Goal: Task Accomplishment & Management: Manage account settings

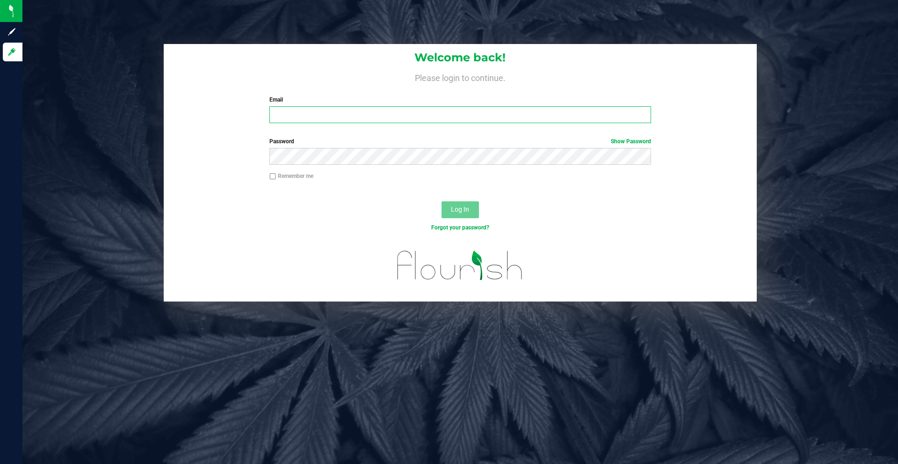
click at [339, 109] on input "Email" at bounding box center [460, 114] width 381 height 17
click at [343, 118] on input "Email" at bounding box center [460, 114] width 381 height 17
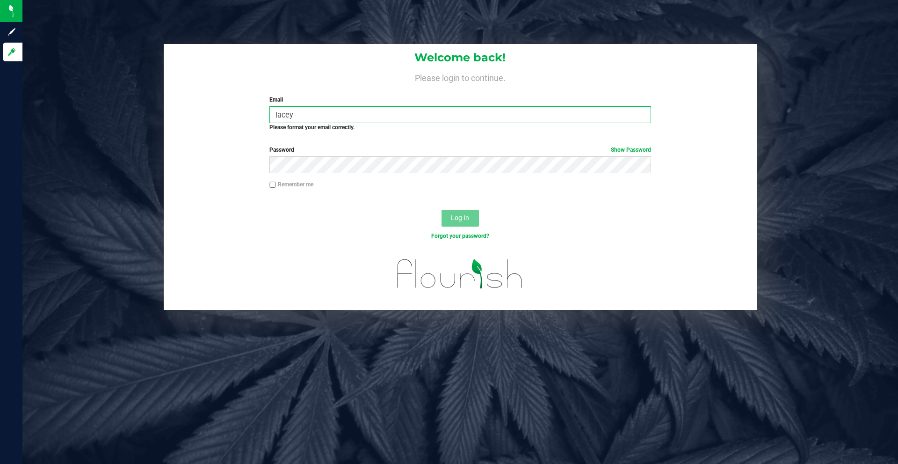
type input "[EMAIL_ADDRESS][DOMAIN_NAME]"
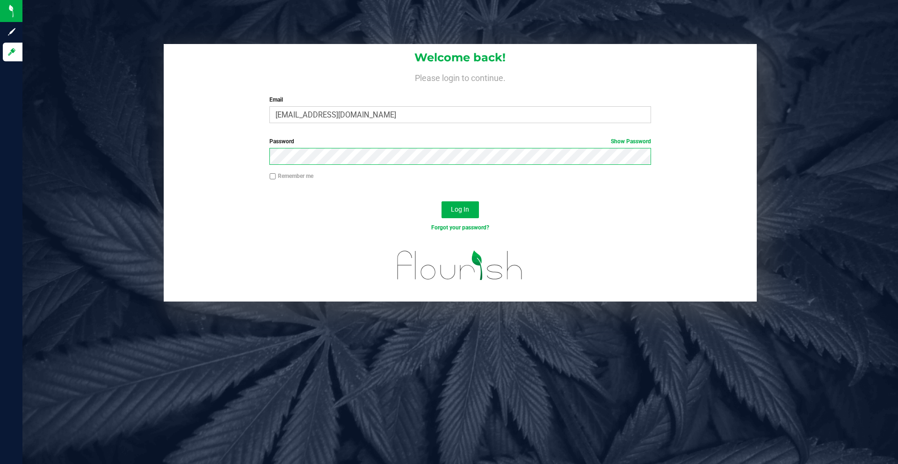
click at [442, 201] on button "Log In" at bounding box center [460, 209] width 37 height 17
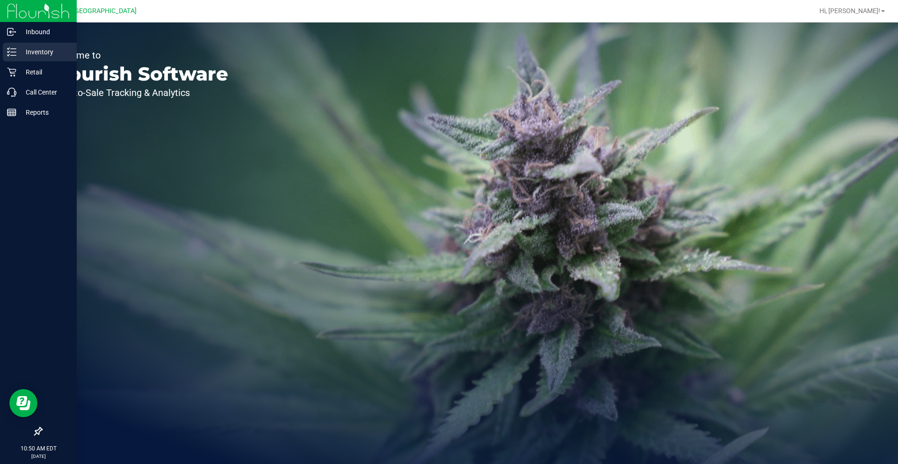
click at [43, 57] on p "Inventory" at bounding box center [44, 51] width 56 height 11
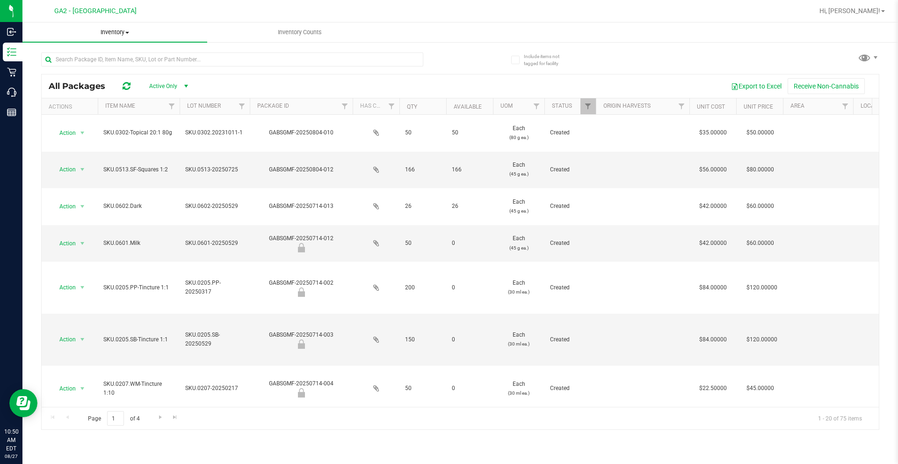
click at [128, 30] on span "Inventory" at bounding box center [114, 32] width 185 height 8
click at [84, 67] on span "All inventory" at bounding box center [53, 68] width 63 height 8
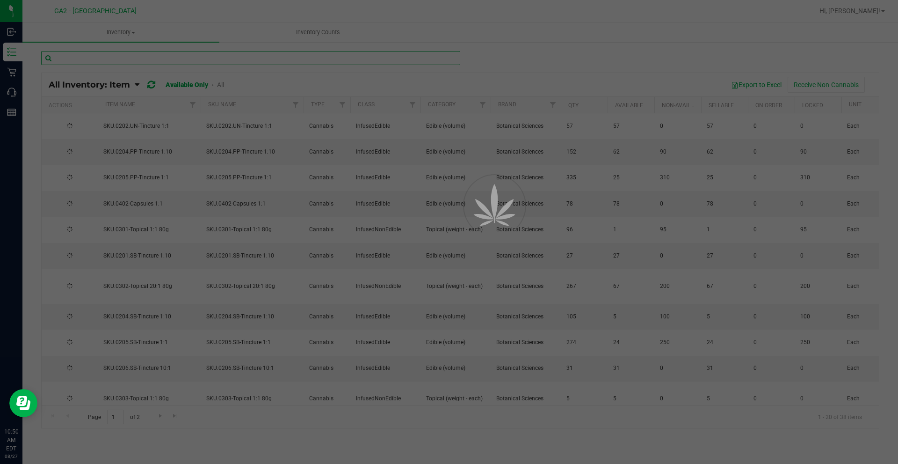
click at [205, 58] on input "text" at bounding box center [250, 58] width 419 height 14
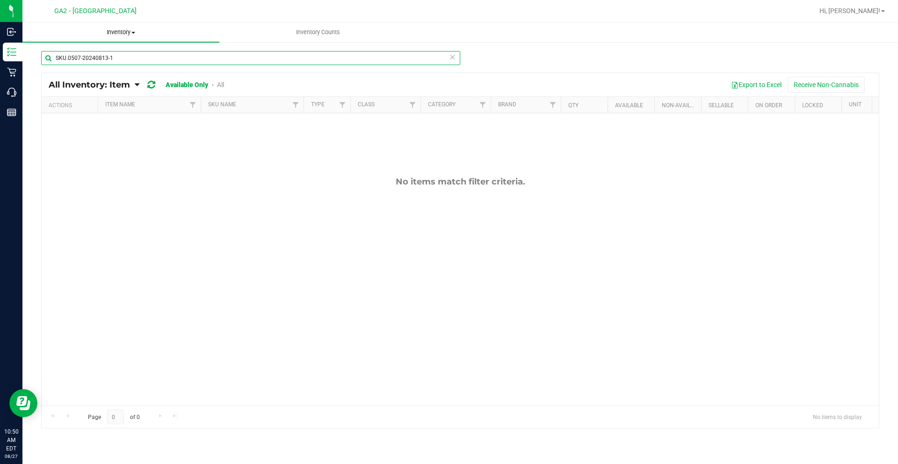
type input "SKU.0507-20240813-1"
click at [124, 35] on span "Inventory" at bounding box center [120, 32] width 197 height 8
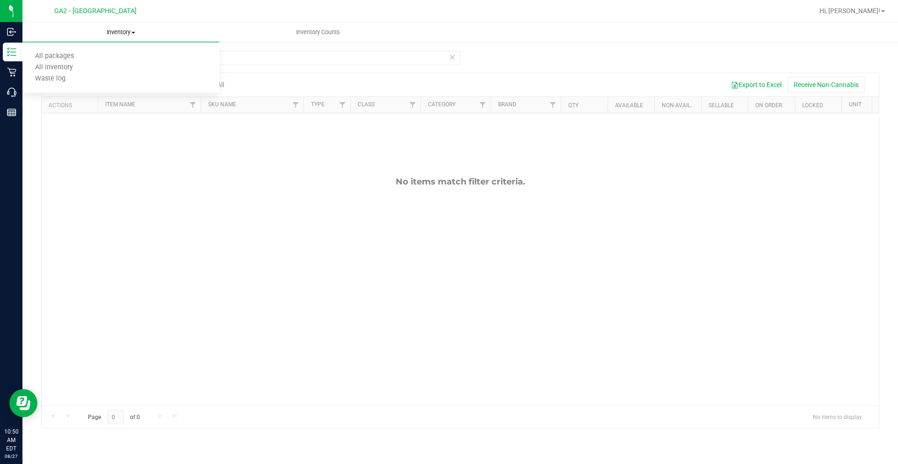
click at [130, 32] on span "Inventory" at bounding box center [120, 32] width 197 height 8
click at [117, 37] on uib-tab-heading "Inventory All packages All inventory Waste log" at bounding box center [120, 32] width 197 height 20
click at [68, 53] on span "All packages" at bounding box center [54, 56] width 64 height 8
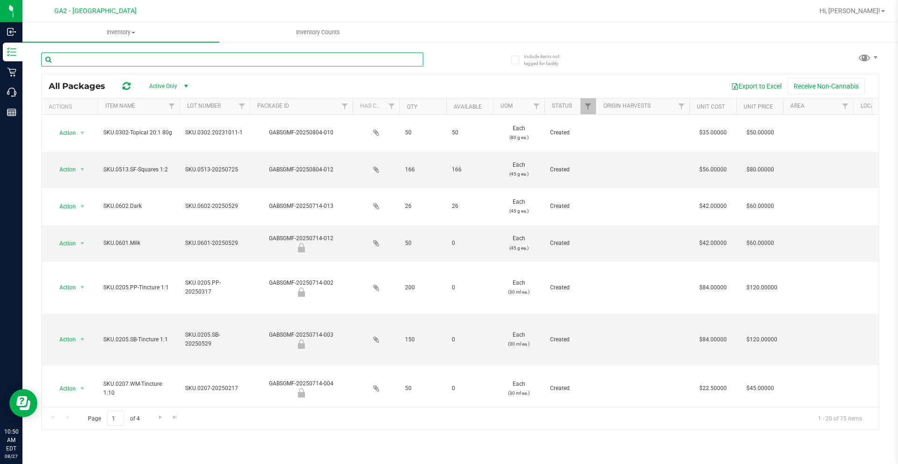
click at [118, 61] on input "text" at bounding box center [232, 59] width 382 height 14
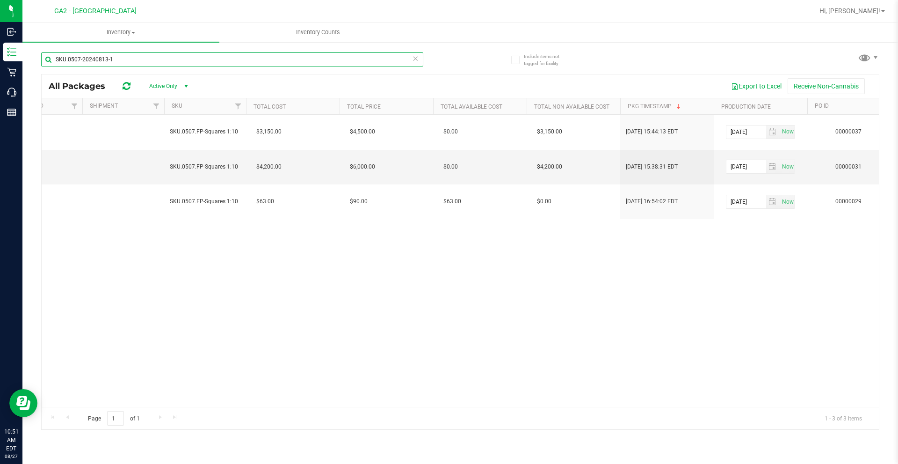
scroll to position [0, 1010]
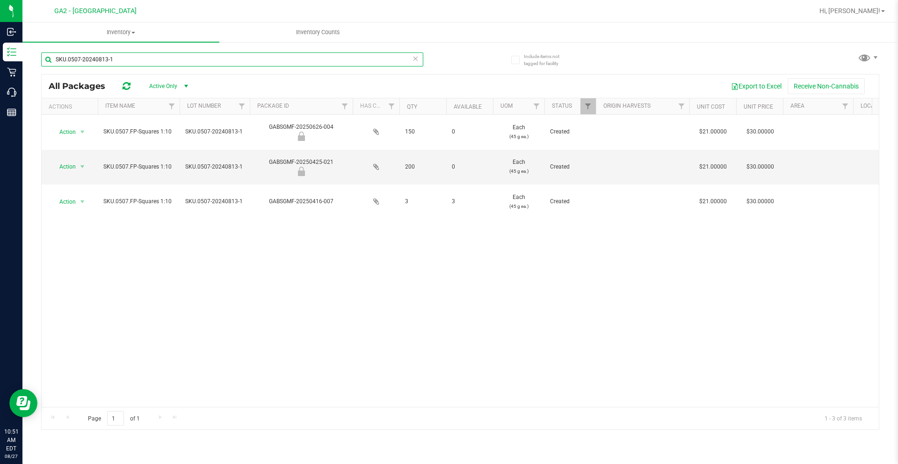
type input "SKU.0507-20240813-1"
click at [189, 321] on div "Action Action Global inventory Locate package Package audit log Print package l…" at bounding box center [461, 261] width 838 height 292
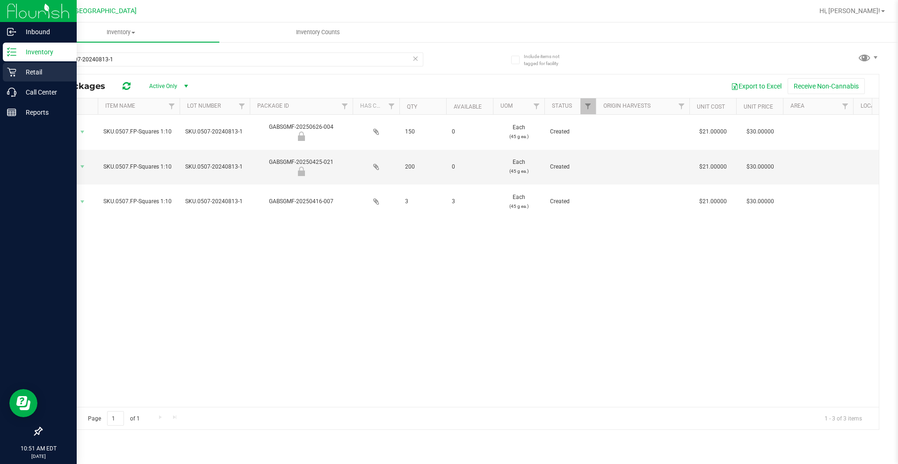
click at [22, 73] on p "Retail" at bounding box center [44, 71] width 56 height 11
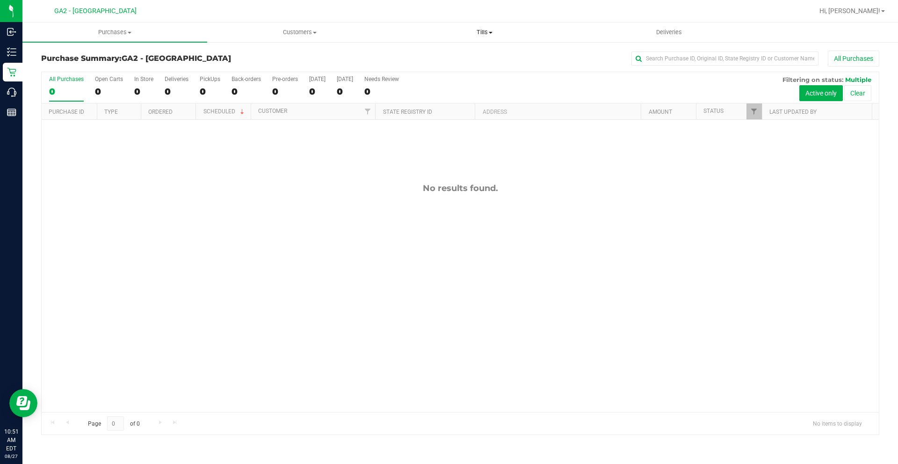
click at [489, 34] on span "Tills" at bounding box center [485, 32] width 184 height 8
click at [457, 52] on li "Manage tills" at bounding box center [484, 56] width 185 height 11
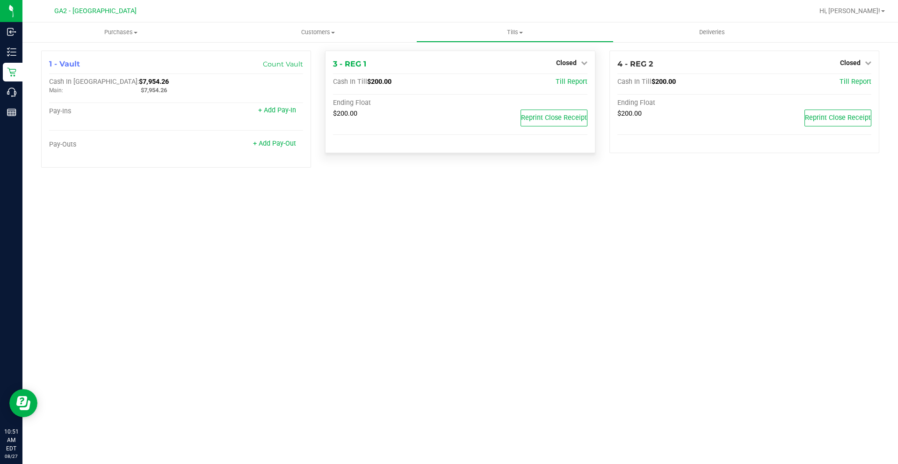
drag, startPoint x: 576, startPoint y: 64, endPoint x: 581, endPoint y: 67, distance: 5.7
click at [577, 64] on link "Closed" at bounding box center [571, 62] width 31 height 7
click at [574, 80] on link "Open Till" at bounding box center [566, 82] width 25 height 7
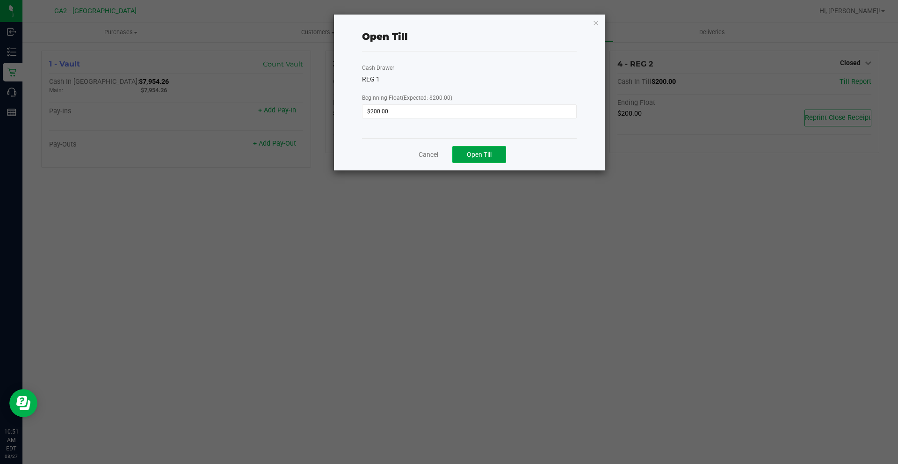
click at [478, 151] on span "Open Till" at bounding box center [479, 154] width 25 height 7
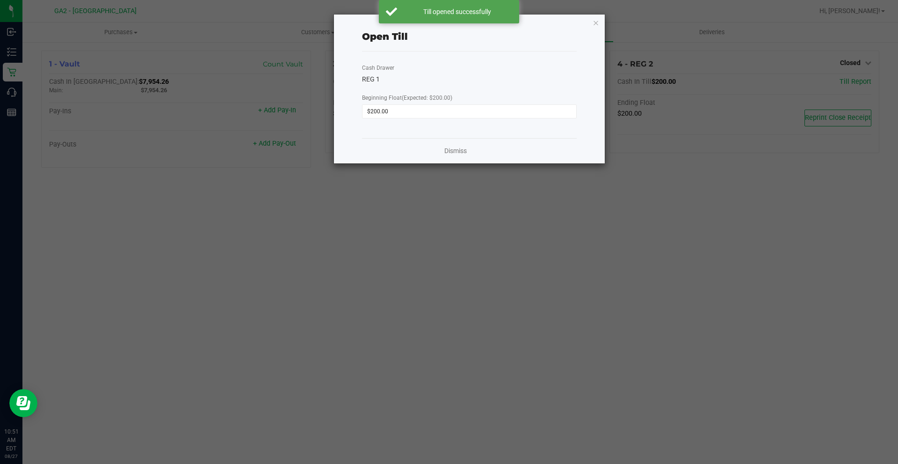
click at [596, 25] on icon "button" at bounding box center [596, 22] width 7 height 11
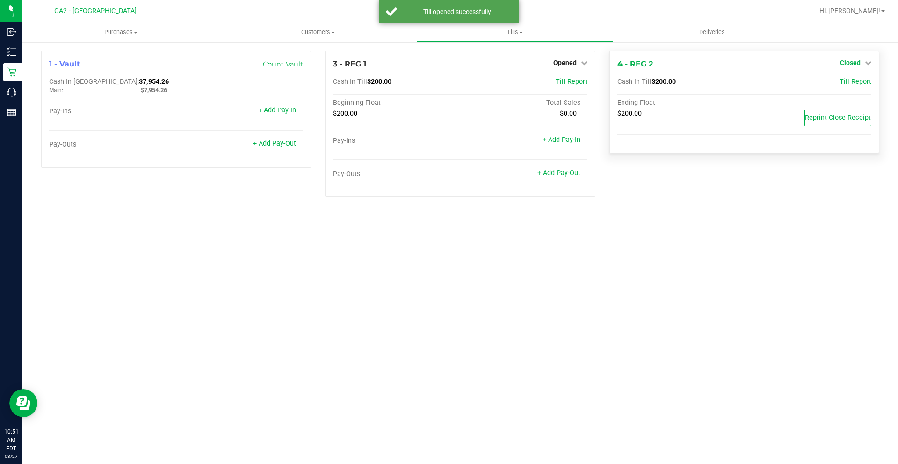
click at [861, 60] on link "Closed" at bounding box center [855, 62] width 31 height 7
click at [845, 83] on link "Open Till" at bounding box center [850, 82] width 25 height 7
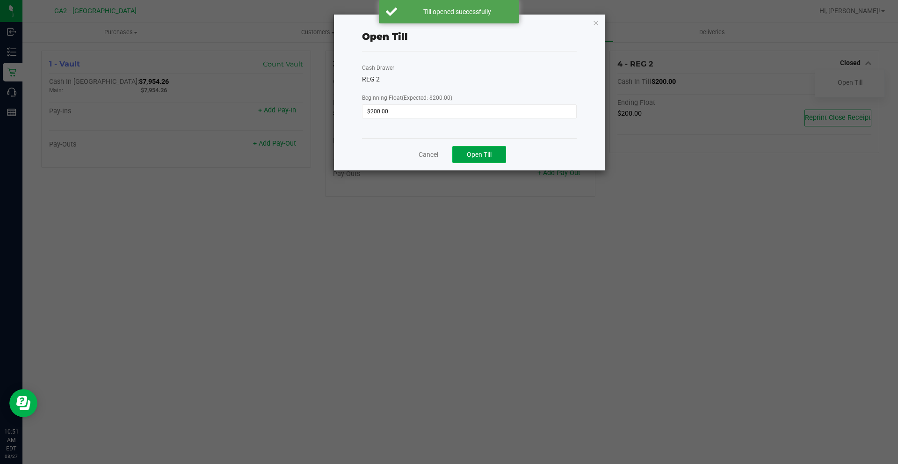
click at [491, 148] on button "Open Till" at bounding box center [479, 154] width 54 height 17
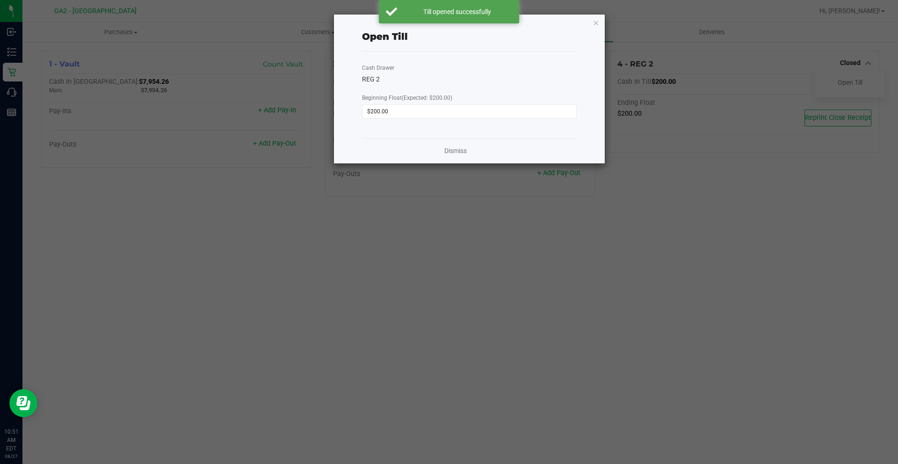
click at [558, 233] on ngb-modal-window "Open Till Cash Drawer REG 2 Beginning Float (Expected: $200.00) $200.00 Dismiss" at bounding box center [452, 232] width 905 height 464
click at [452, 143] on div "Dismiss" at bounding box center [469, 150] width 215 height 25
click at [457, 152] on link "Dismiss" at bounding box center [456, 151] width 22 height 10
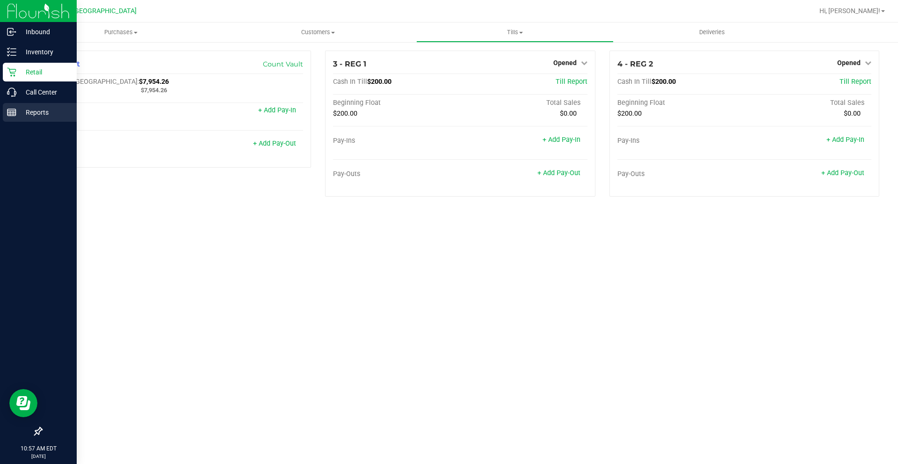
click at [40, 116] on p "Reports" at bounding box center [44, 112] width 56 height 11
